Goal: Go to known website: Access a specific website the user already knows

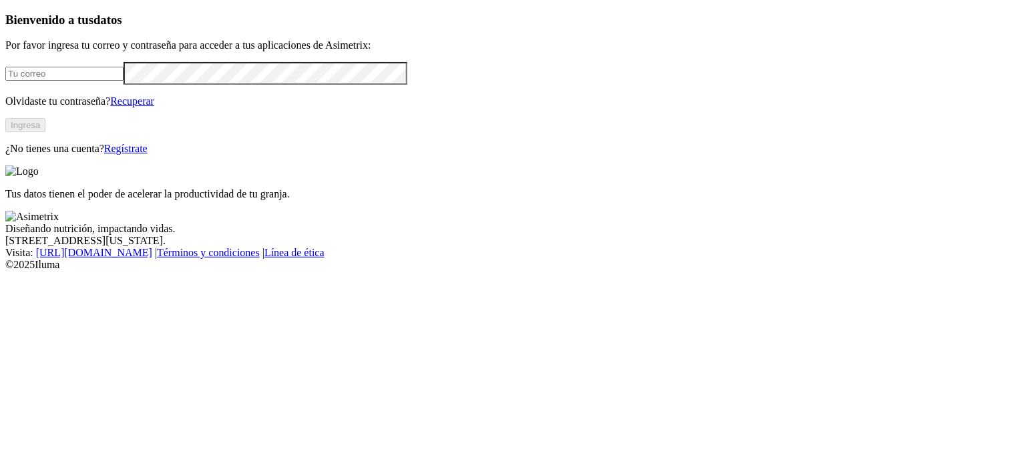
click at [124, 81] on input "email" at bounding box center [64, 74] width 118 height 14
type input "[PERSON_NAME][EMAIL_ADDRESS][PERSON_NAME][DOMAIN_NAME]"
click at [45, 132] on button "Ingresa" at bounding box center [25, 125] width 40 height 14
